Goal: Download file/media

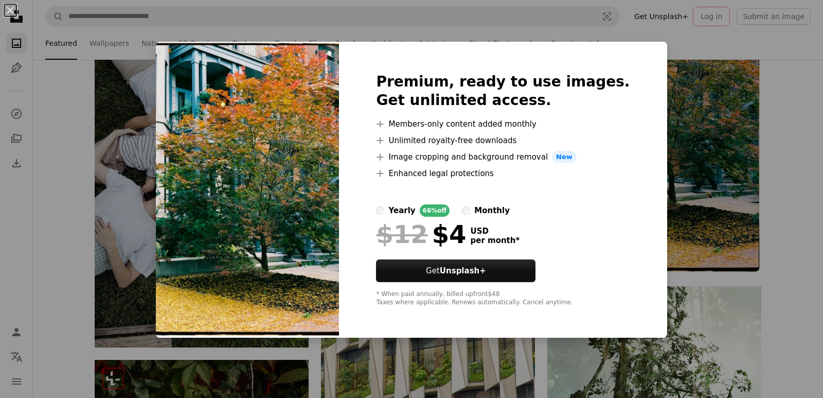
click at [778, 109] on div "An X shape Premium, ready to use images. Get unlimited access. A plus sign Memb…" at bounding box center [411, 199] width 823 height 398
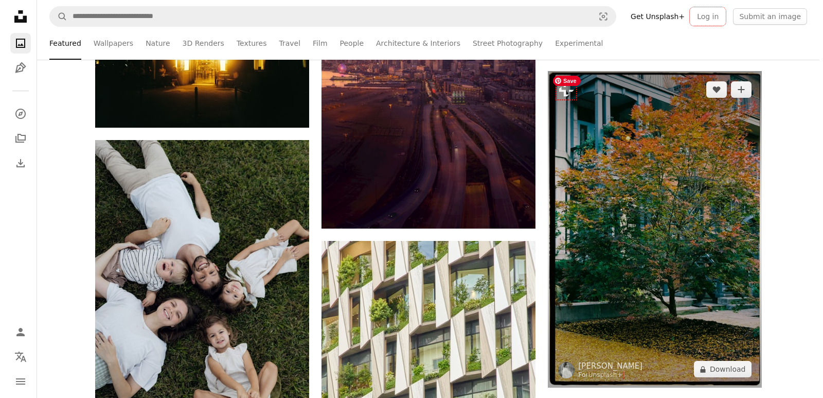
scroll to position [4477, 0]
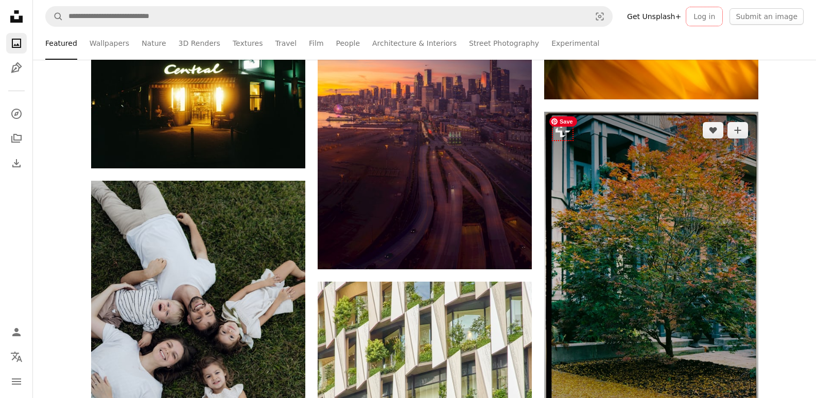
click at [664, 232] on img at bounding box center [651, 270] width 214 height 317
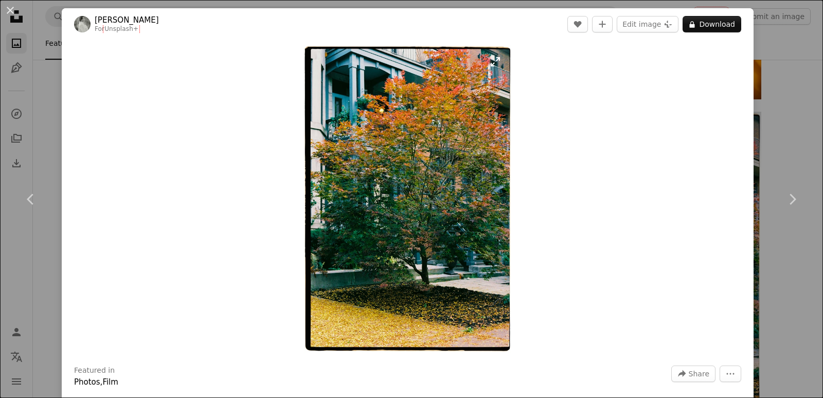
click at [437, 196] on img "Zoom in on this image" at bounding box center [408, 199] width 208 height 308
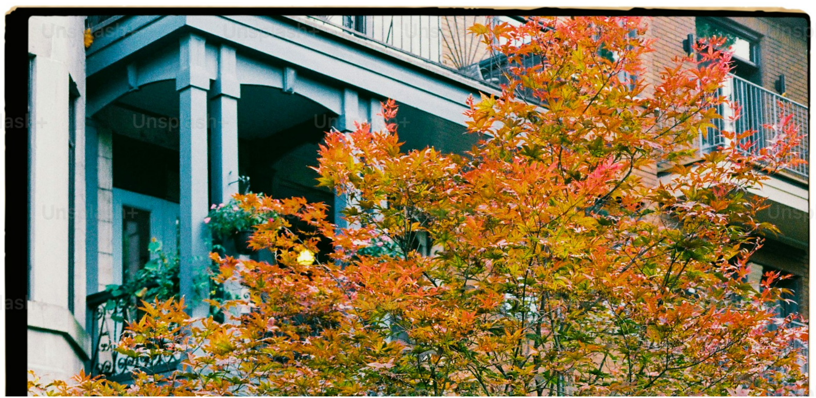
scroll to position [400, 0]
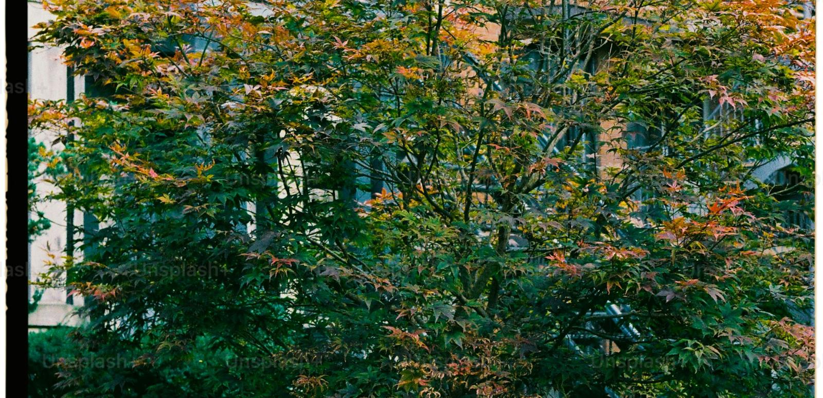
click at [440, 188] on img "Zoom out on this image" at bounding box center [411, 210] width 824 height 1220
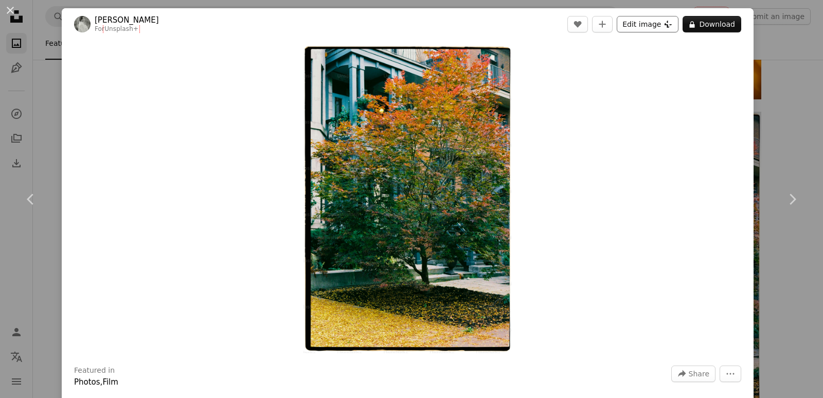
click at [643, 23] on button "Edit image Plus sign for Unsplash+" at bounding box center [648, 24] width 62 height 16
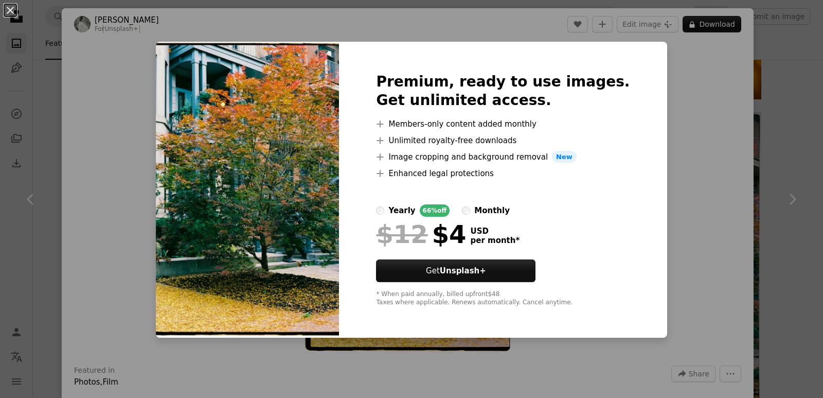
click at [776, 163] on div "An X shape Premium, ready to use images. Get unlimited access. A plus sign Memb…" at bounding box center [411, 199] width 823 height 398
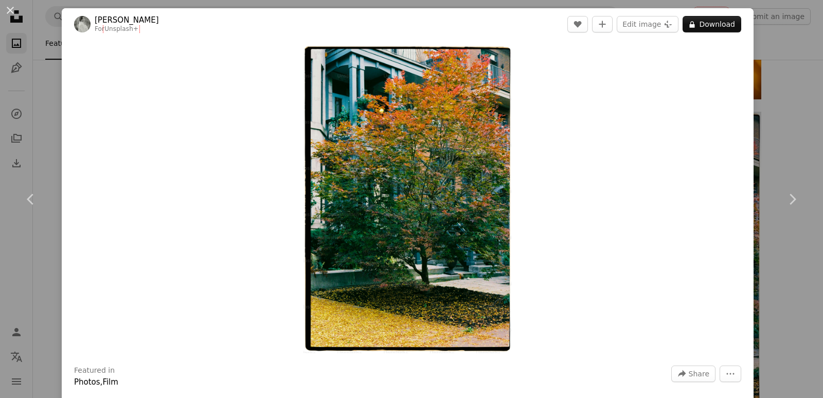
click at [776, 95] on div "An X shape Chevron left Chevron right [PERSON_NAME] For Unsplash+ A heart A plu…" at bounding box center [411, 199] width 823 height 398
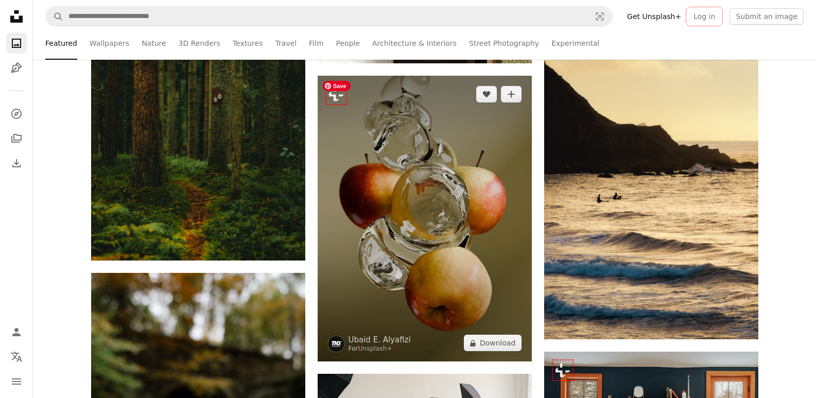
scroll to position [5352, 0]
